Goal: Information Seeking & Learning: Learn about a topic

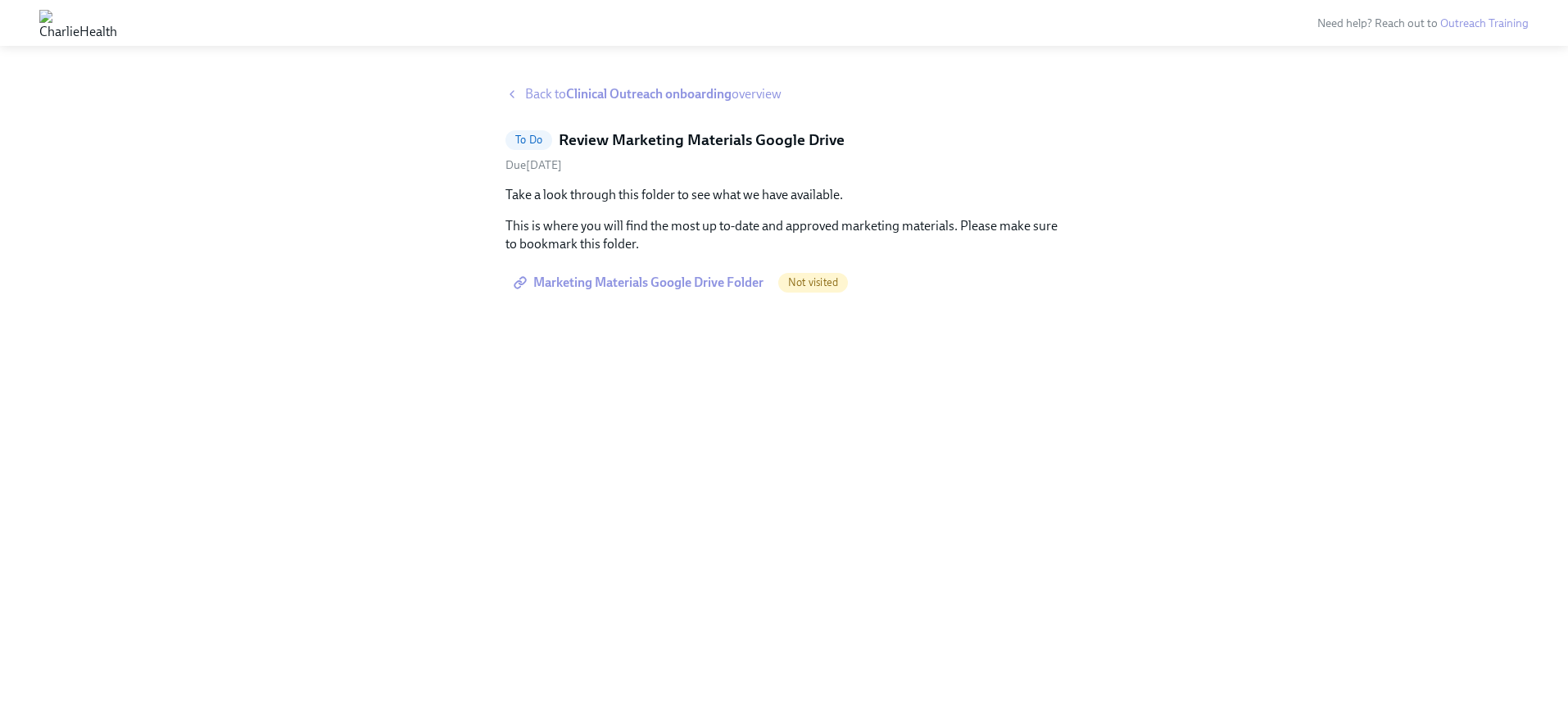
click at [719, 284] on span "Marketing Materials Google Drive Folder" at bounding box center [640, 282] width 247 height 16
click at [511, 89] on icon at bounding box center [512, 95] width 13 height 13
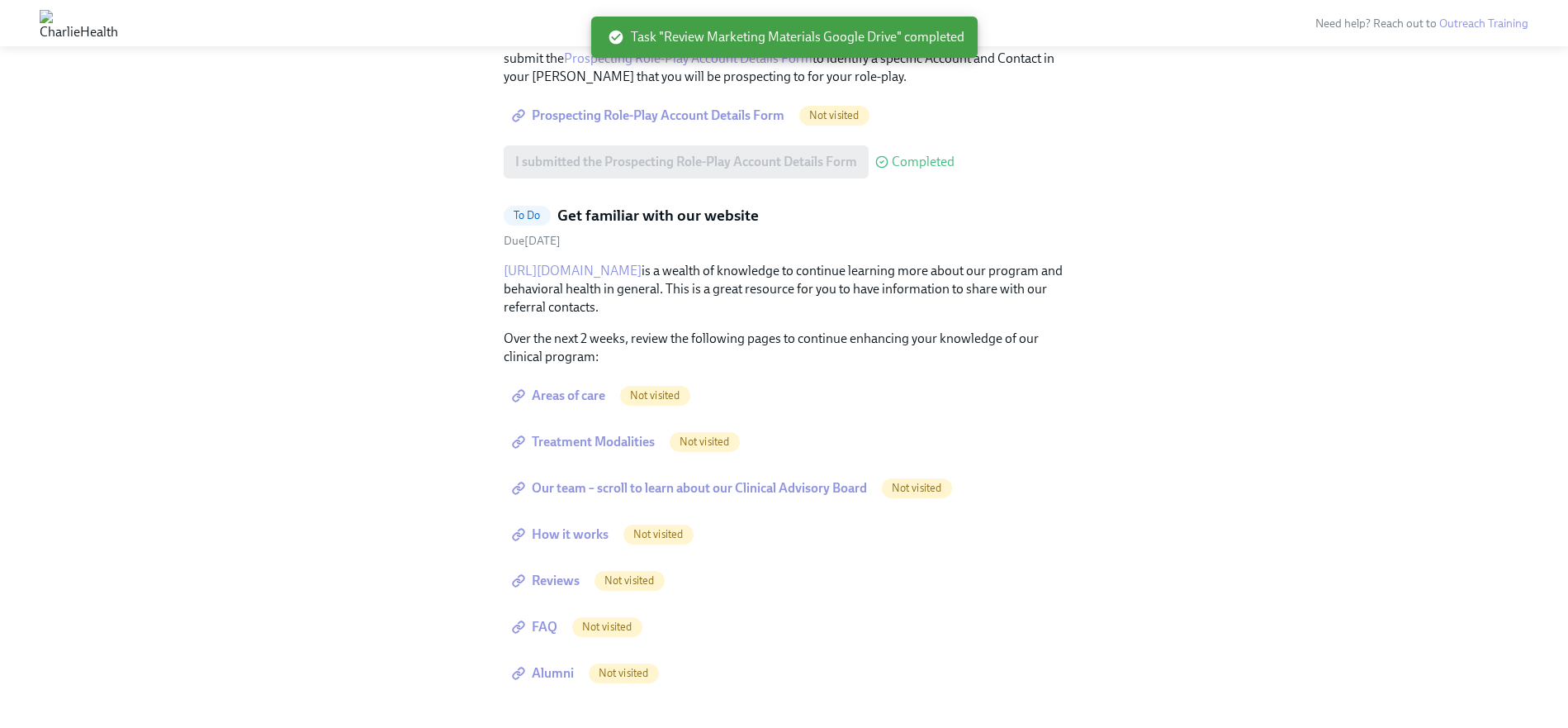
scroll to position [1650, 0]
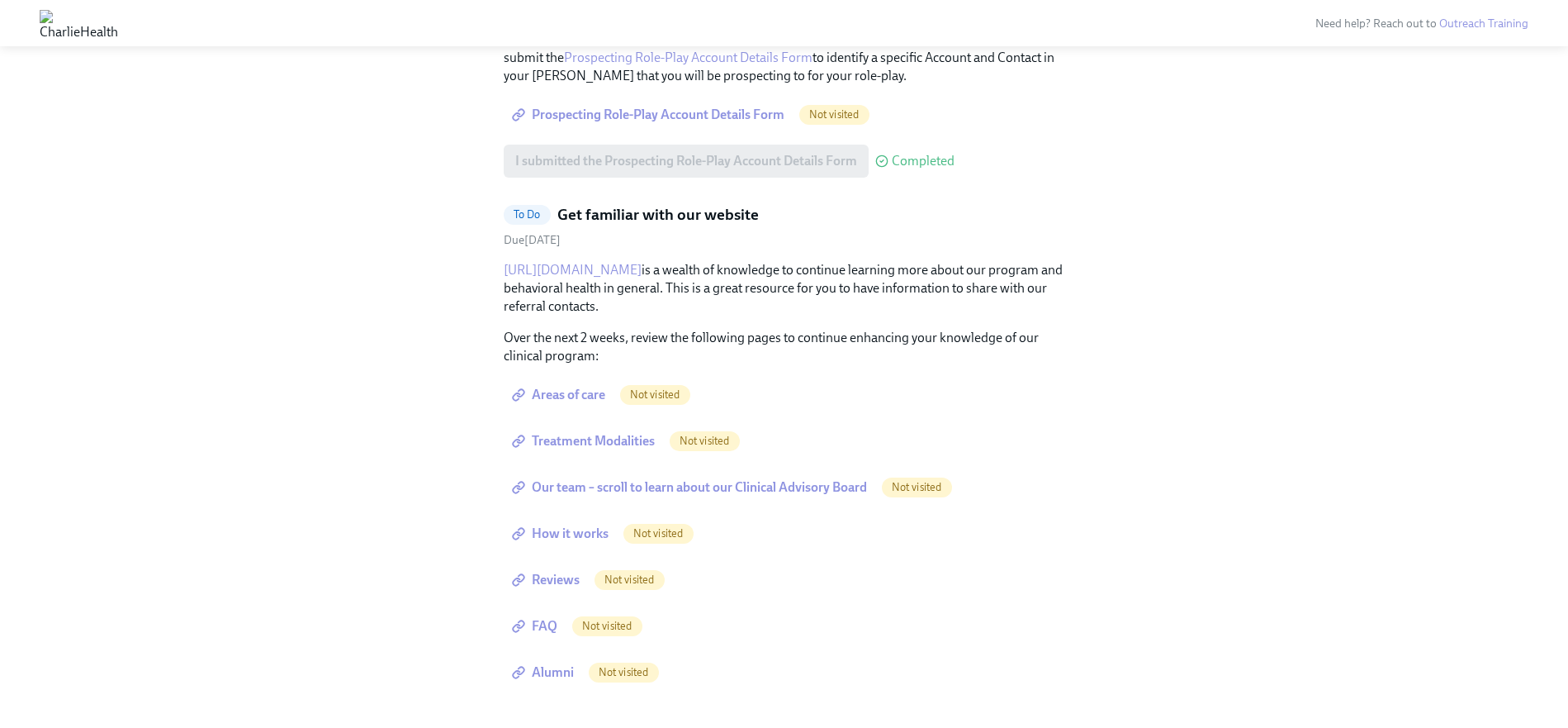
click at [588, 268] on link "[URL][DOMAIN_NAME]" at bounding box center [572, 269] width 138 height 15
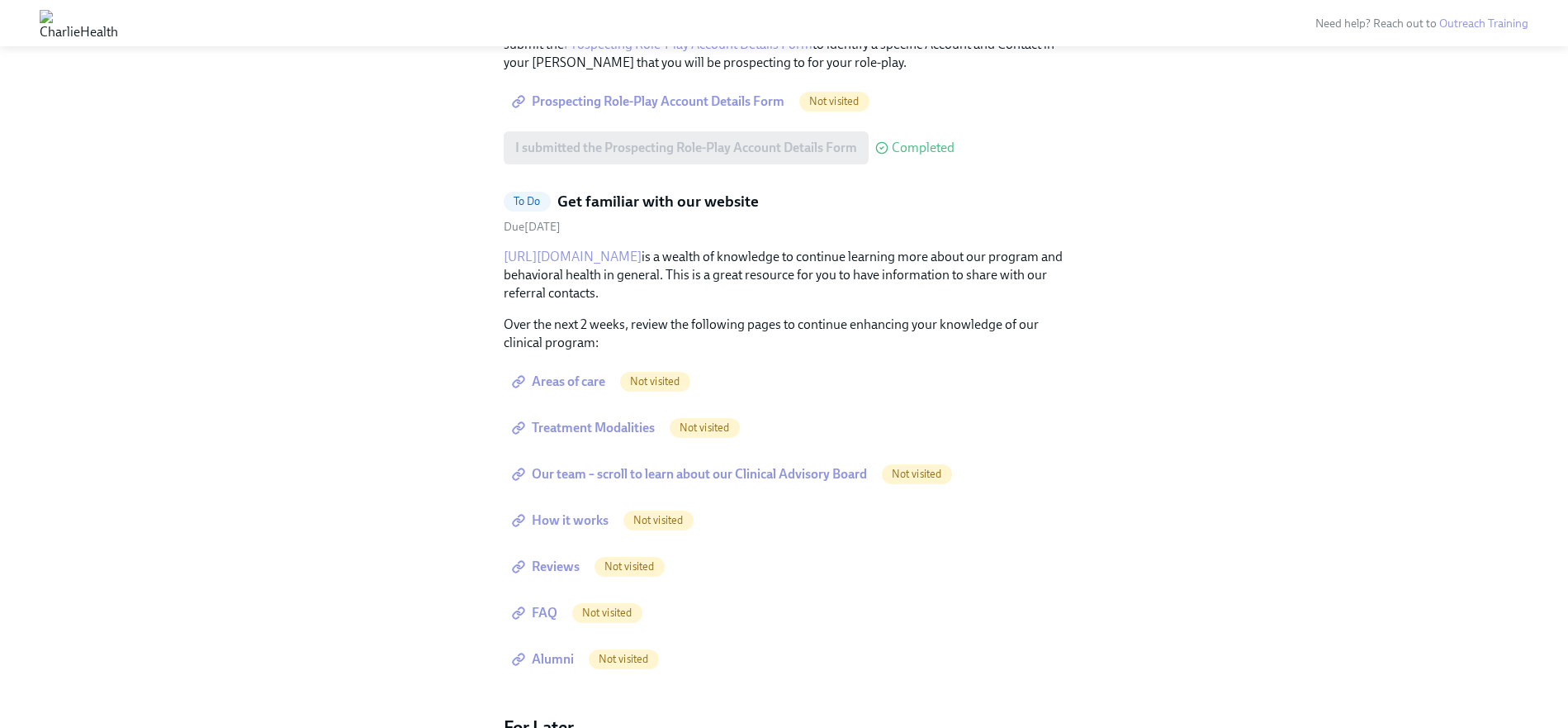
scroll to position [1730, 0]
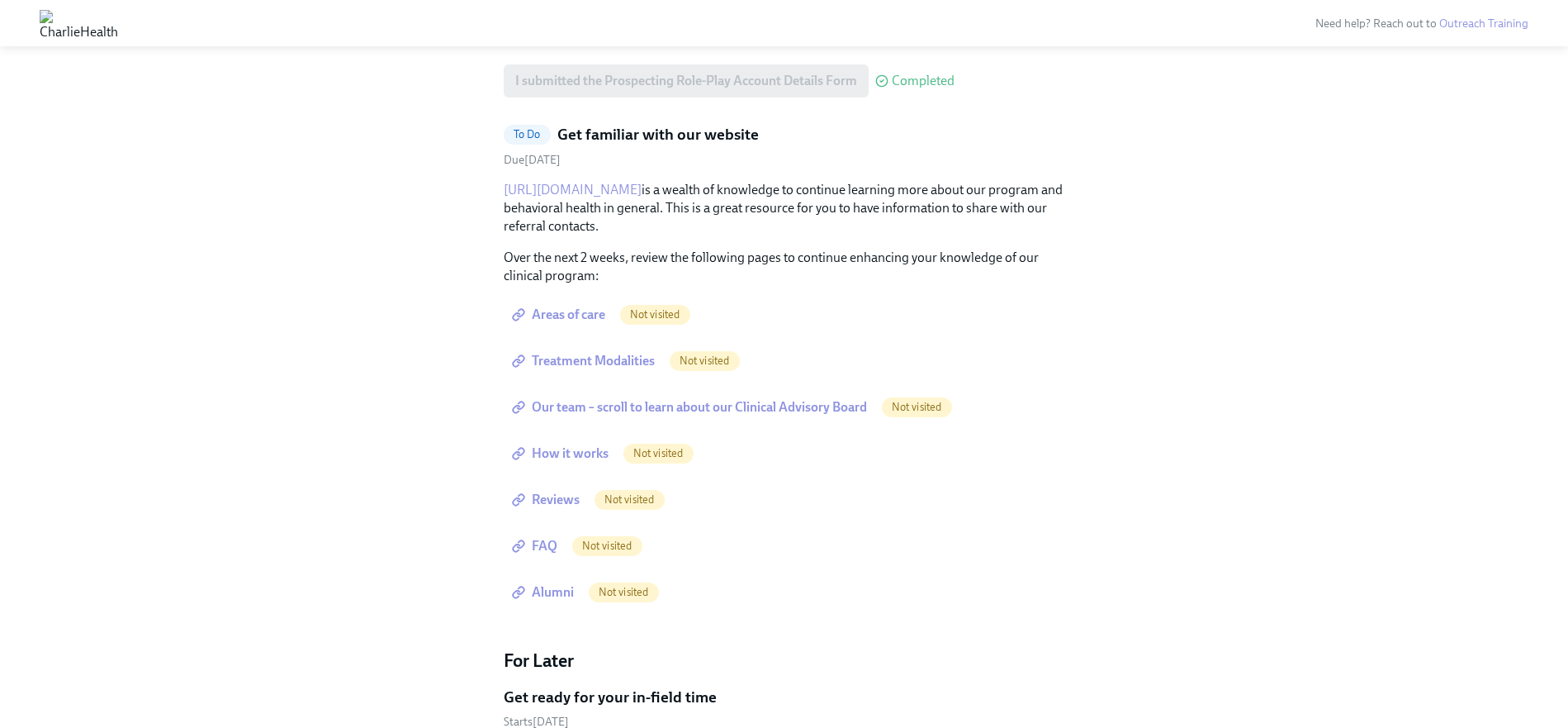
click at [564, 319] on span "Areas of care" at bounding box center [560, 314] width 90 height 16
click at [616, 363] on span "Treatment Modalities" at bounding box center [585, 361] width 139 height 16
click at [680, 412] on span "Our team – scroll to learn about our Clinical Advisory Board" at bounding box center [691, 406] width 352 height 16
click at [538, 456] on span "How it works" at bounding box center [562, 453] width 93 height 16
click at [559, 504] on span "Reviews" at bounding box center [547, 499] width 65 height 16
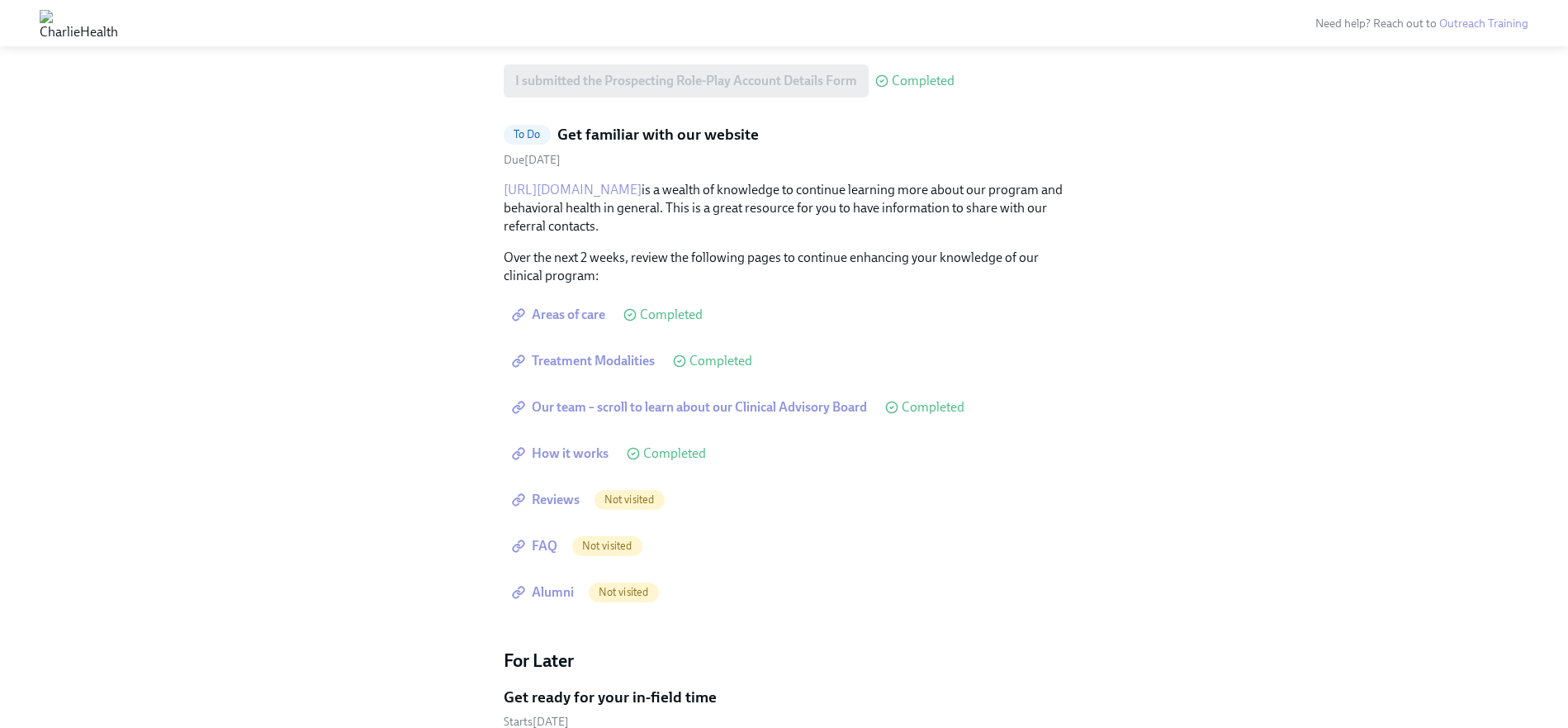
click at [545, 557] on link "FAQ" at bounding box center [536, 546] width 65 height 33
click at [544, 595] on span "Alumni" at bounding box center [544, 592] width 58 height 16
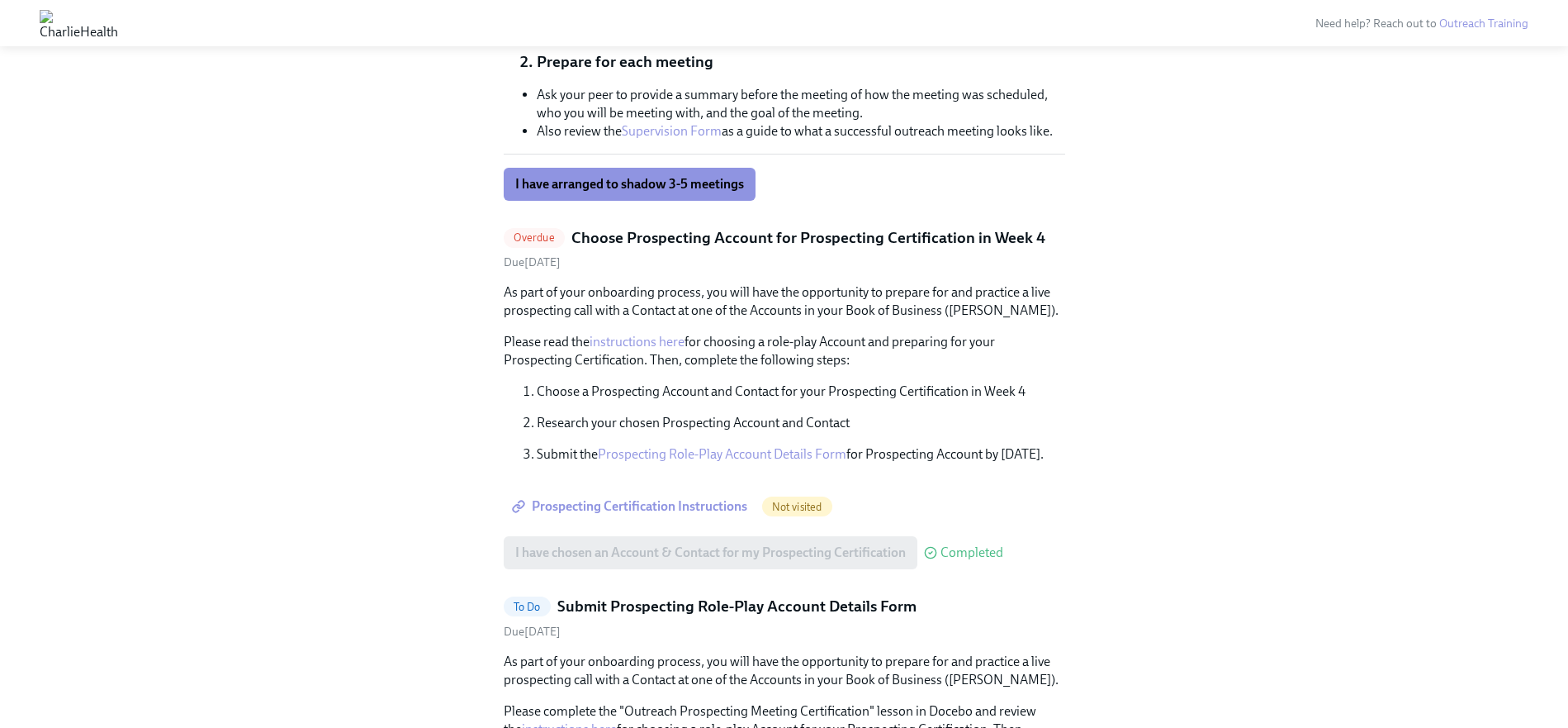
scroll to position [614, 0]
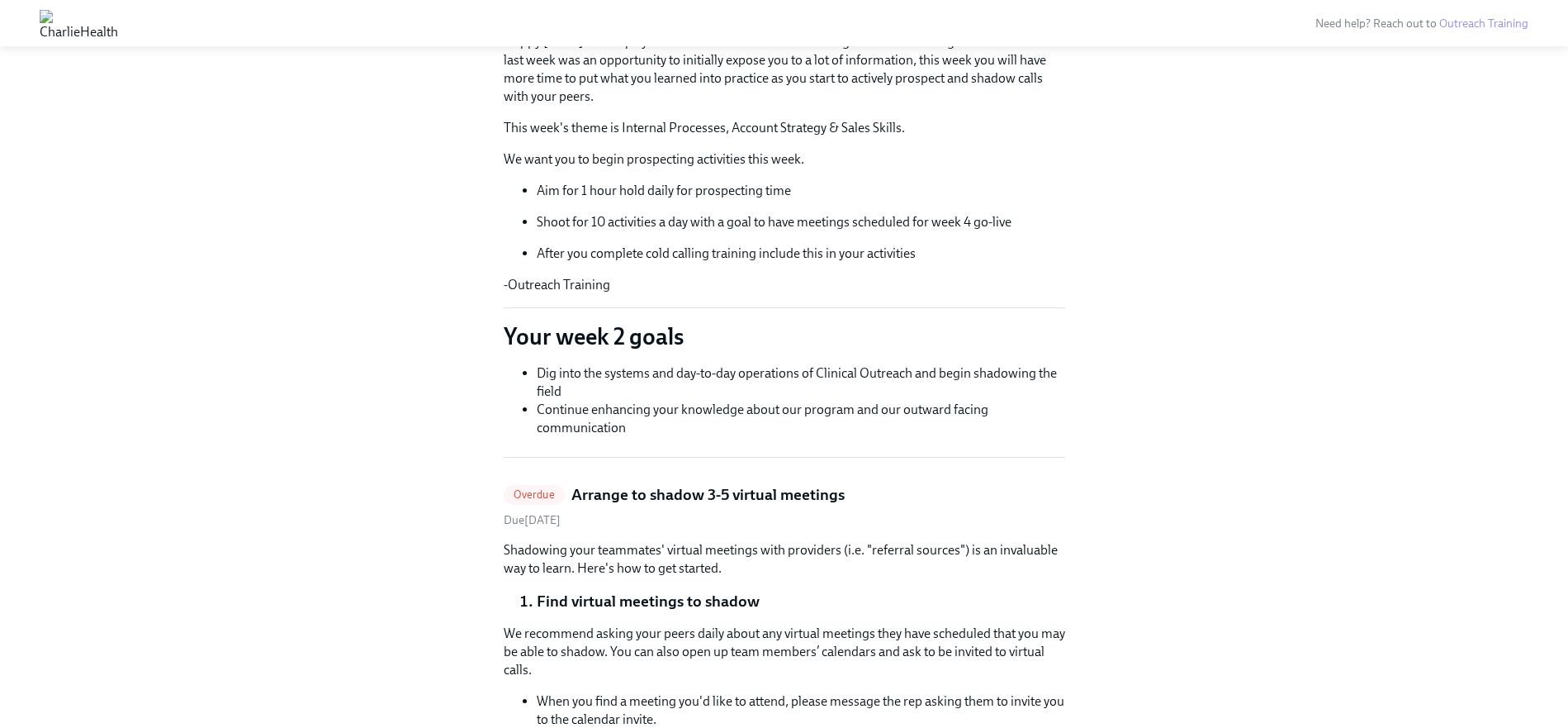
scroll to position [0, 0]
